Goal: Use online tool/utility: Utilize a website feature to perform a specific function

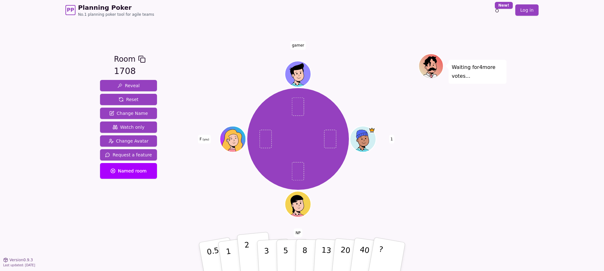
click at [249, 252] on p "2" at bounding box center [248, 257] width 8 height 34
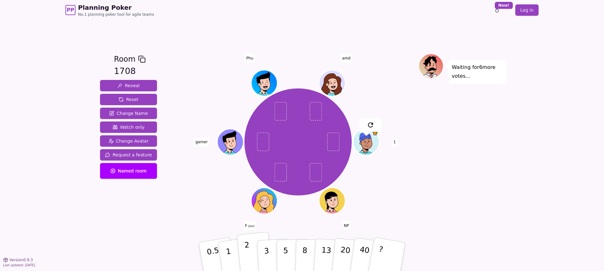
click at [246, 256] on p "2" at bounding box center [248, 257] width 8 height 34
click at [249, 249] on button "2" at bounding box center [255, 257] width 36 height 50
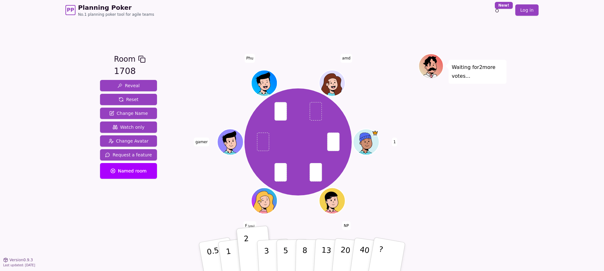
click at [87, 213] on div "PP Planning Poker No.1 planning poker tool for agile teams Toggle theme New! Lo…" at bounding box center [302, 135] width 604 height 271
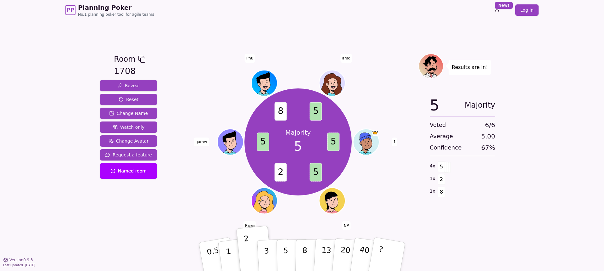
click at [221, 197] on div "Majority 5 5 5 2 5 8 5 1 NP F (you) gamer Phu amd" at bounding box center [298, 142] width 241 height 154
click at [285, 252] on p "5" at bounding box center [285, 257] width 5 height 34
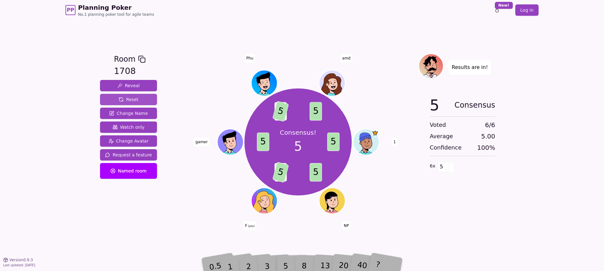
click at [116, 96] on button "Reset" at bounding box center [128, 99] width 57 height 11
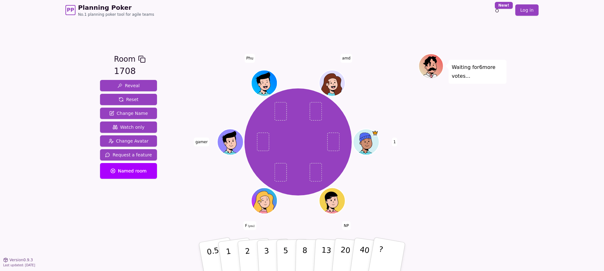
click at [224, 210] on div "1 NP F (you) gamer Phu amd" at bounding box center [298, 142] width 241 height 154
click at [232, 260] on button "1" at bounding box center [235, 256] width 37 height 51
click at [232, 253] on button "1" at bounding box center [235, 256] width 37 height 51
click at [248, 258] on p "2" at bounding box center [248, 257] width 8 height 34
click at [270, 246] on button "3" at bounding box center [274, 256] width 34 height 49
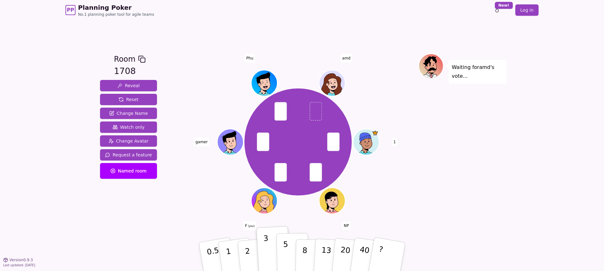
click at [283, 252] on p "5" at bounding box center [285, 257] width 5 height 34
